Goal: Find specific page/section: Find specific page/section

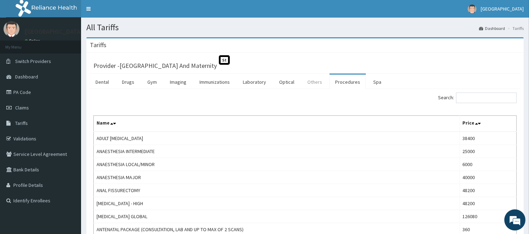
click at [318, 80] on link "Others" at bounding box center [314, 82] width 26 height 15
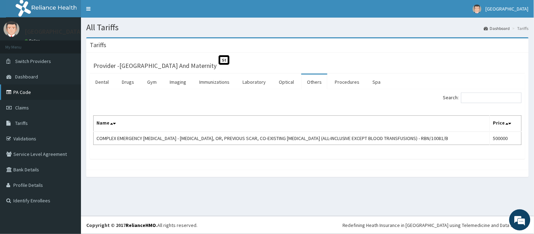
click at [43, 92] on link "PA Code" at bounding box center [40, 92] width 81 height 15
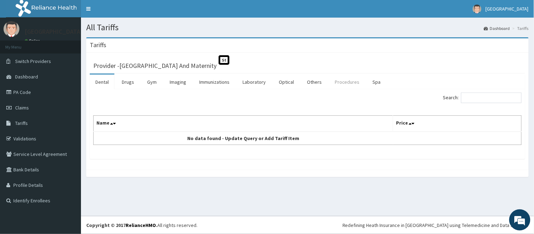
click at [342, 81] on link "Procedures" at bounding box center [347, 82] width 36 height 15
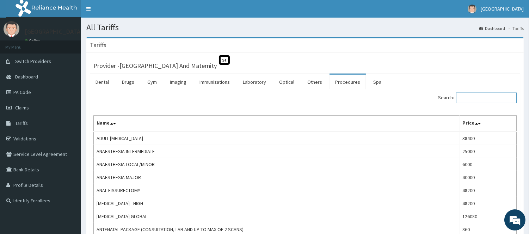
click at [483, 99] on input "Search:" at bounding box center [486, 98] width 61 height 11
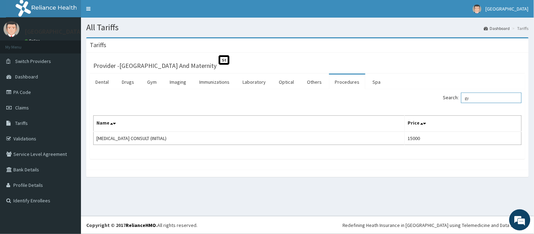
type input "g"
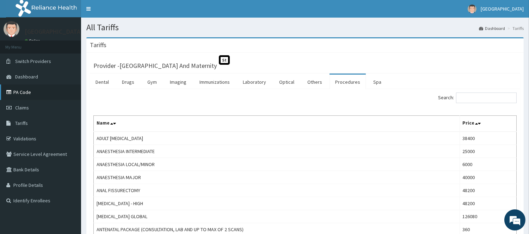
click at [27, 92] on link "PA Code" at bounding box center [40, 92] width 81 height 15
